Goal: Register for event/course

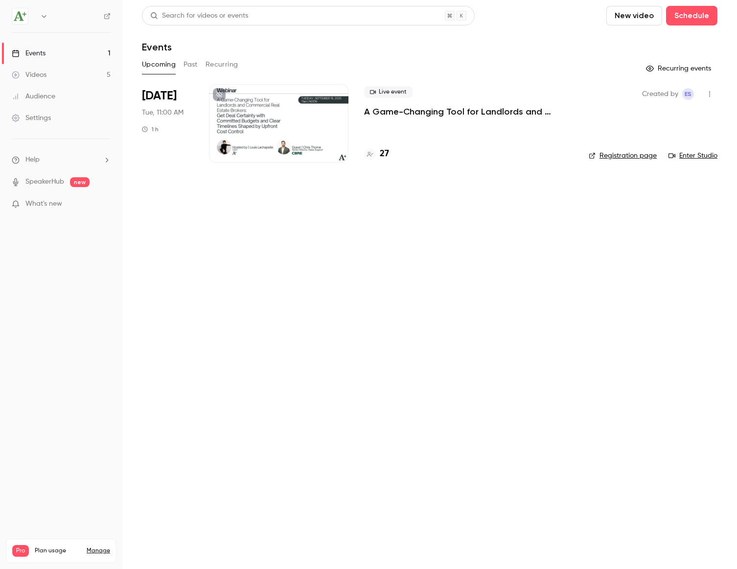
click at [268, 108] on div at bounding box center [278, 123] width 139 height 78
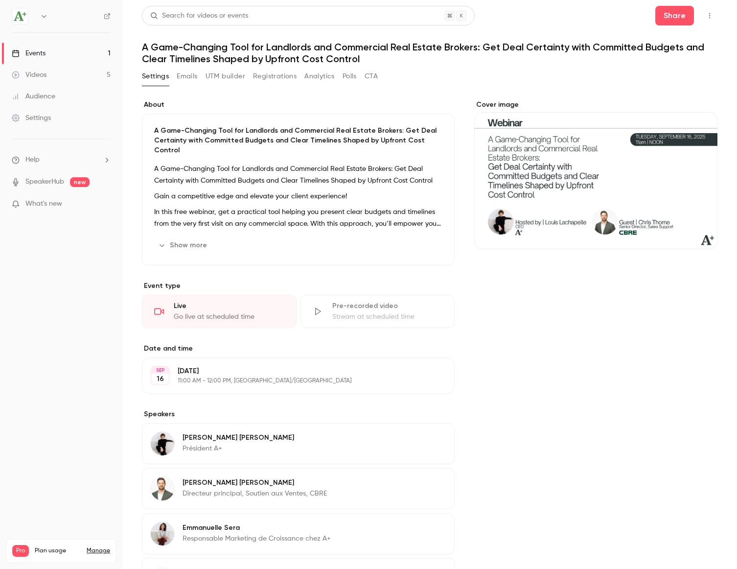
click at [286, 75] on button "Registrations" at bounding box center [275, 77] width 44 height 16
